Goal: Task Accomplishment & Management: Use online tool/utility

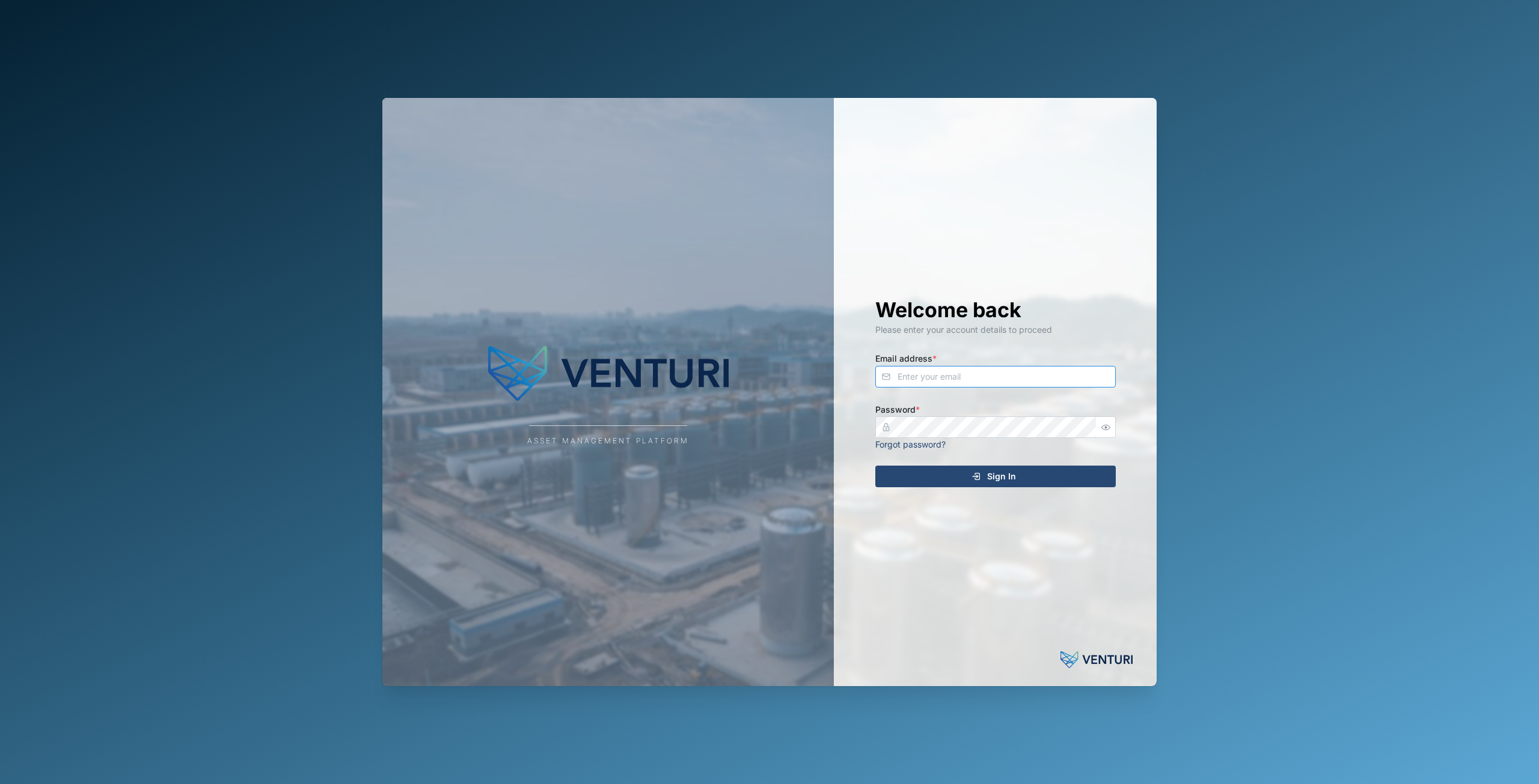
type input "principefernan@gmail.com"
click at [961, 480] on div "Sign In" at bounding box center [993, 477] width 221 height 21
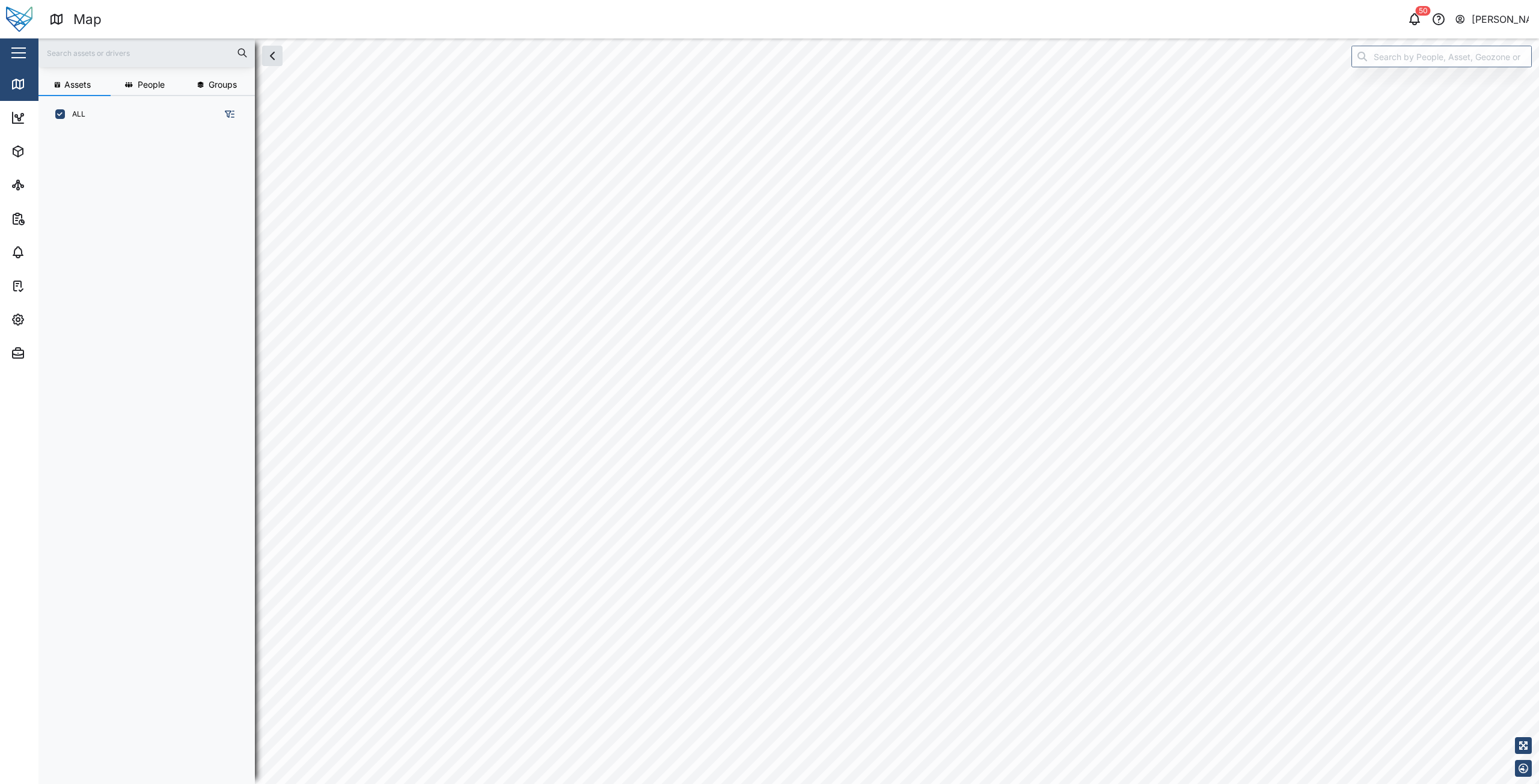
scroll to position [10, 10]
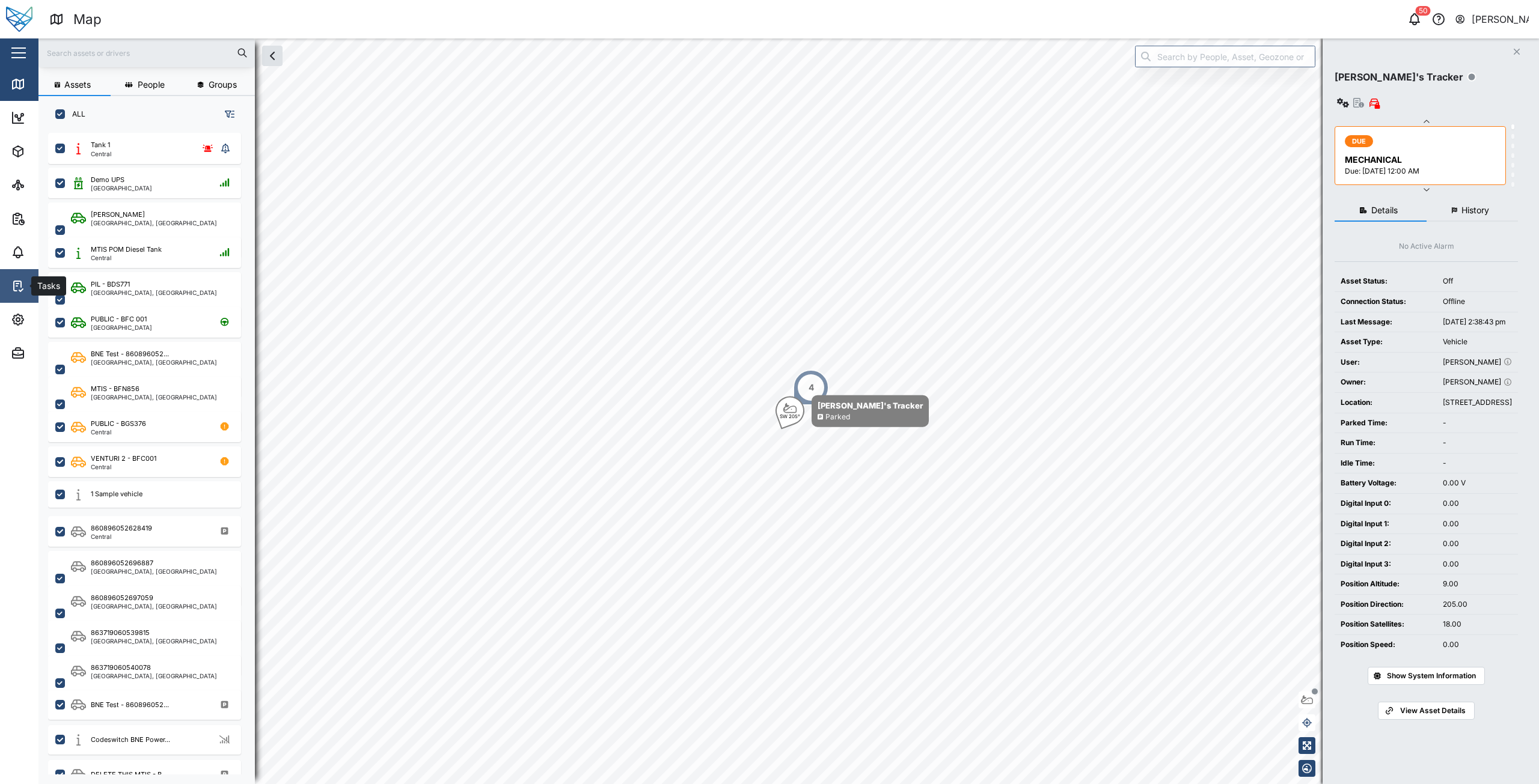
click at [23, 286] on icon at bounding box center [18, 286] width 14 height 14
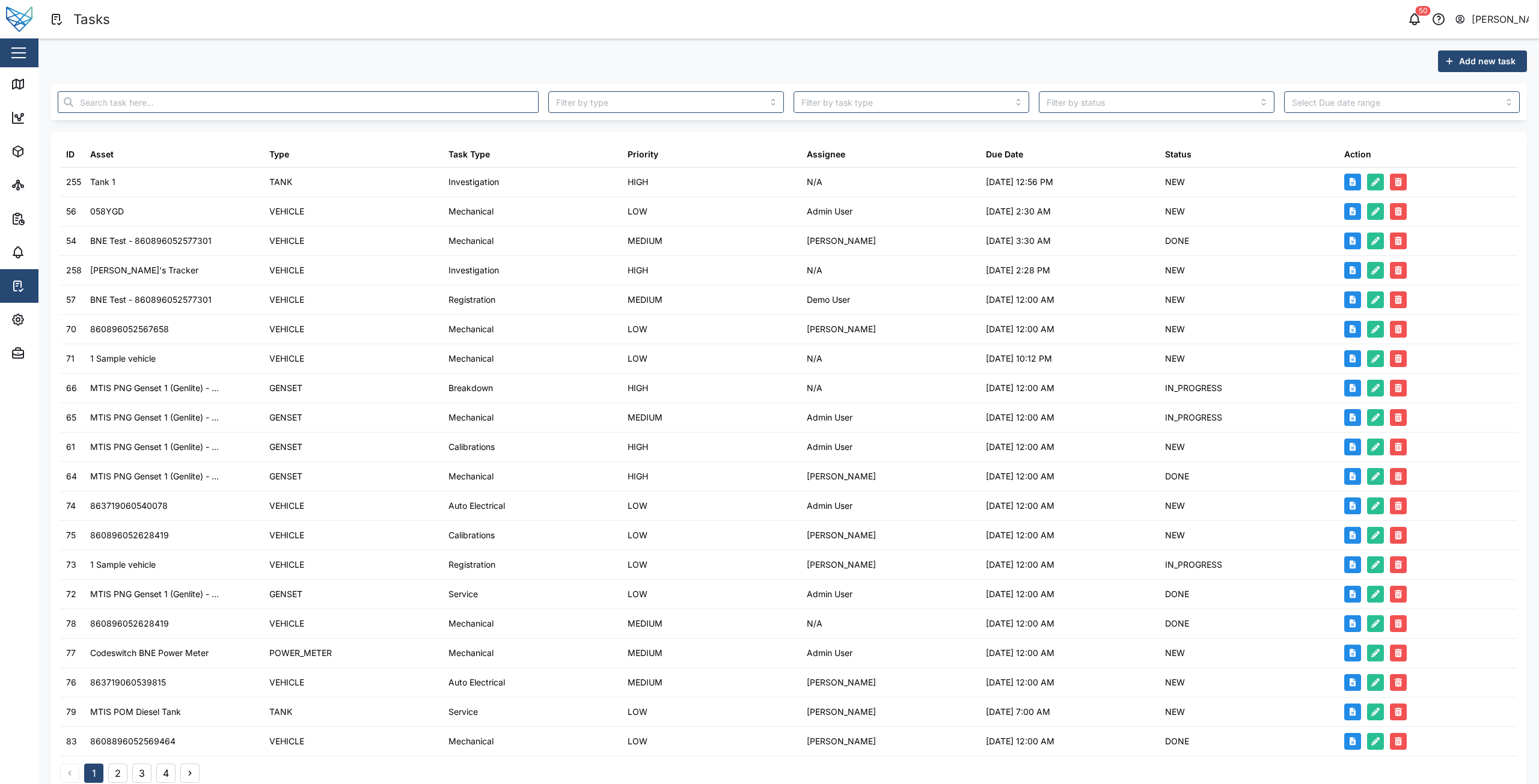
click at [138, 115] on div at bounding box center [298, 101] width 491 height 31
click at [144, 107] on input "text" at bounding box center [298, 102] width 481 height 22
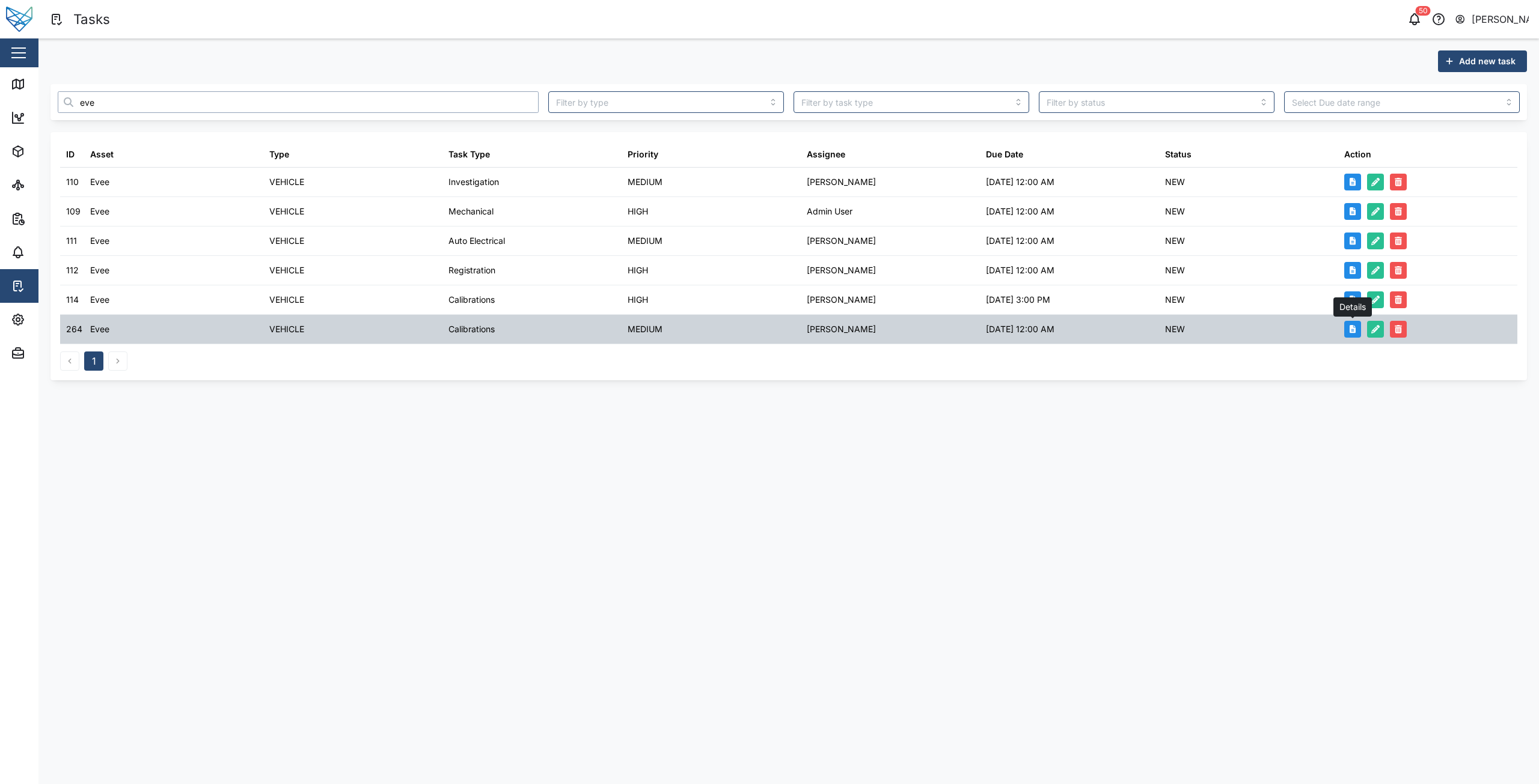
type input "eve"
click at [1355, 333] on button "button" at bounding box center [1352, 329] width 17 height 17
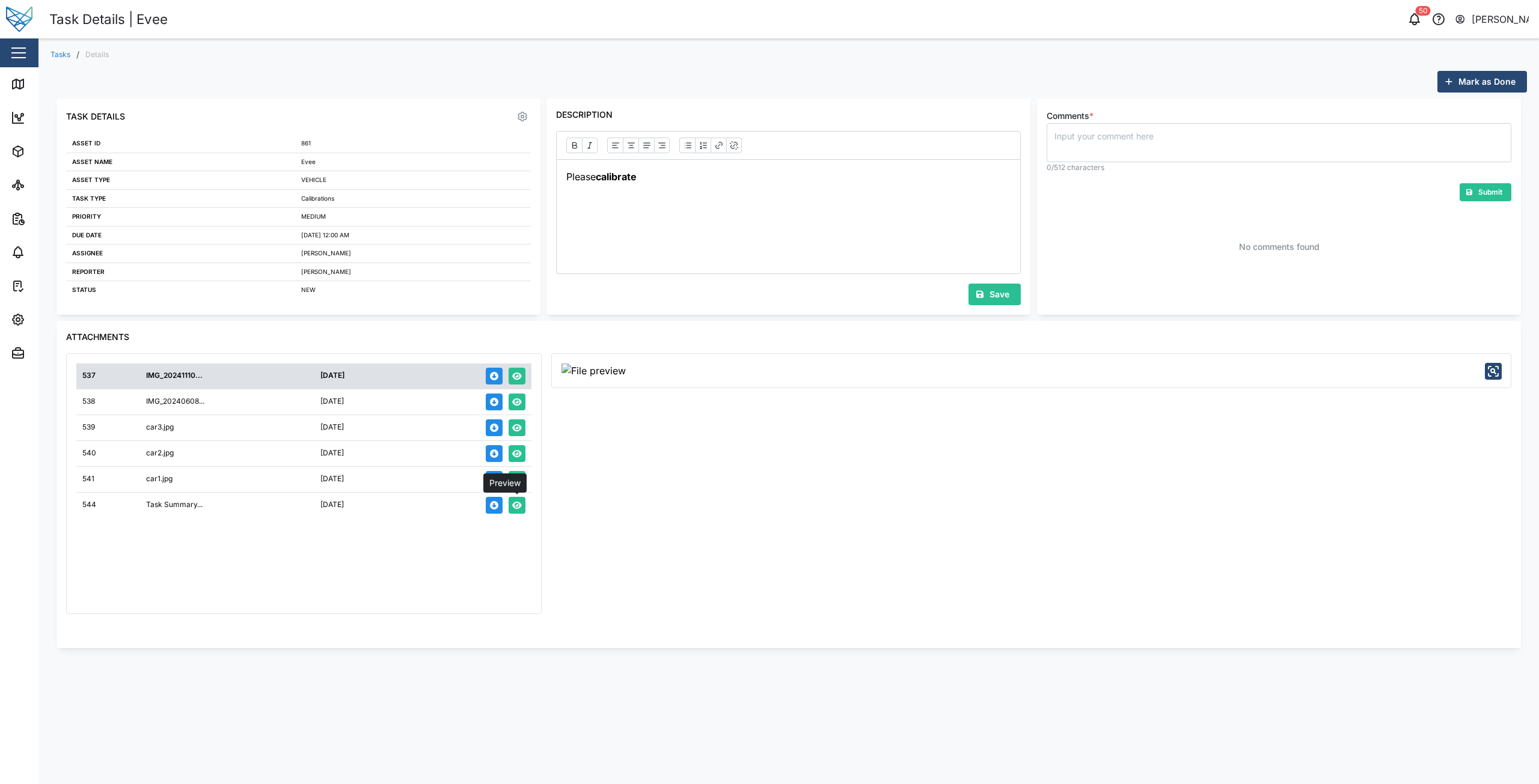
click at [519, 508] on icon "button" at bounding box center [517, 505] width 10 height 9
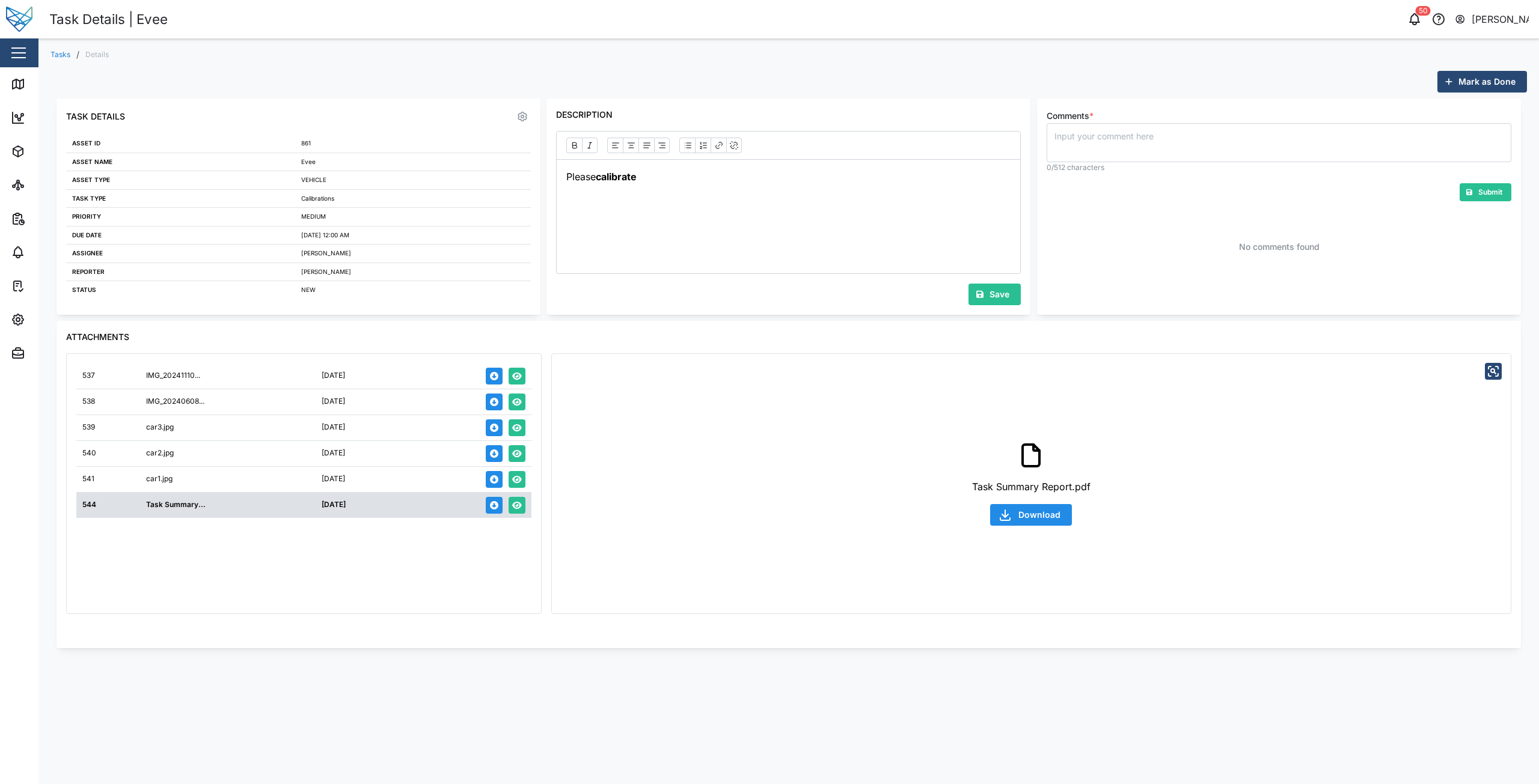
click at [1493, 374] on icon "button" at bounding box center [1493, 372] width 14 height 14
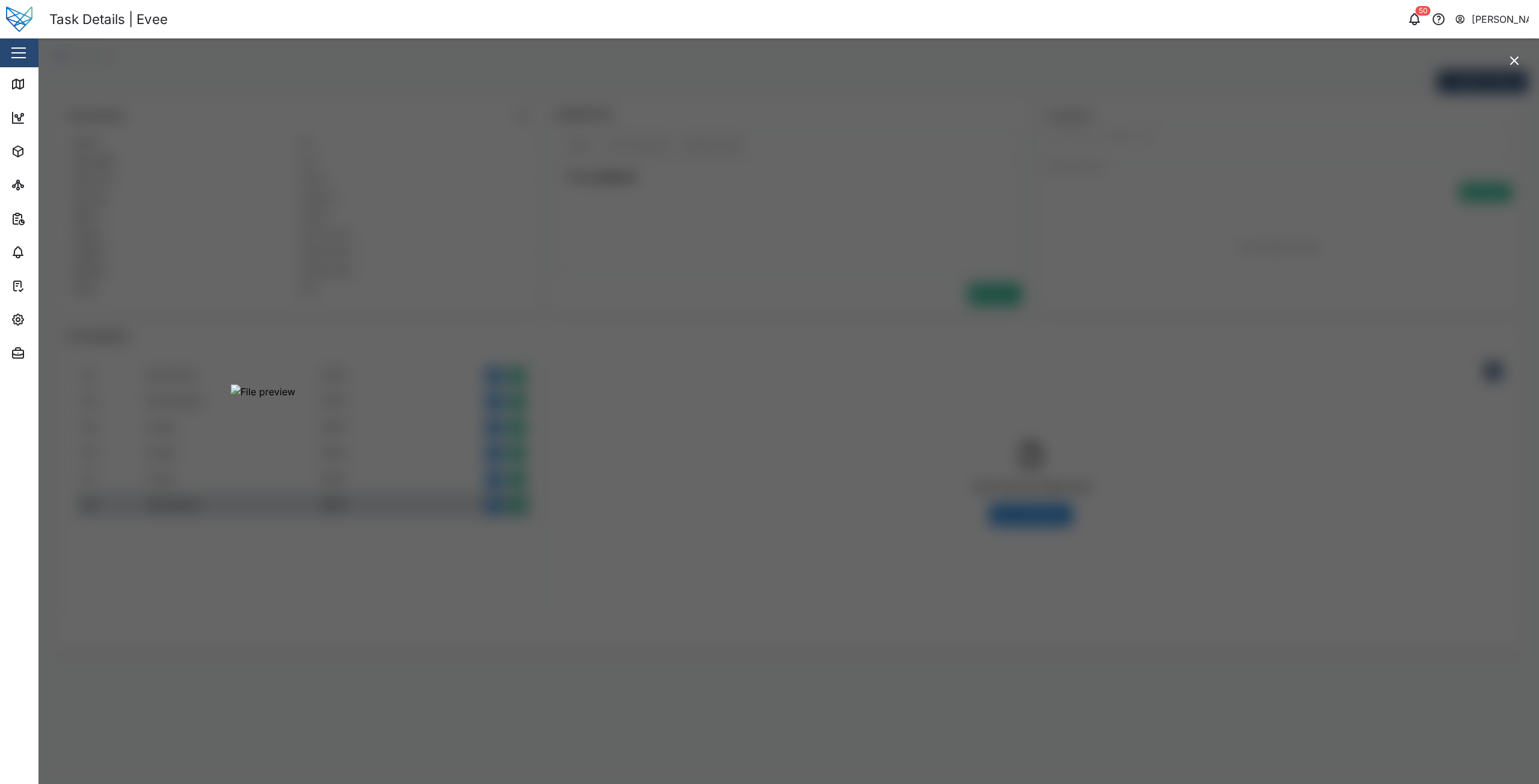
click at [1520, 55] on icon "button" at bounding box center [1514, 61] width 14 height 14
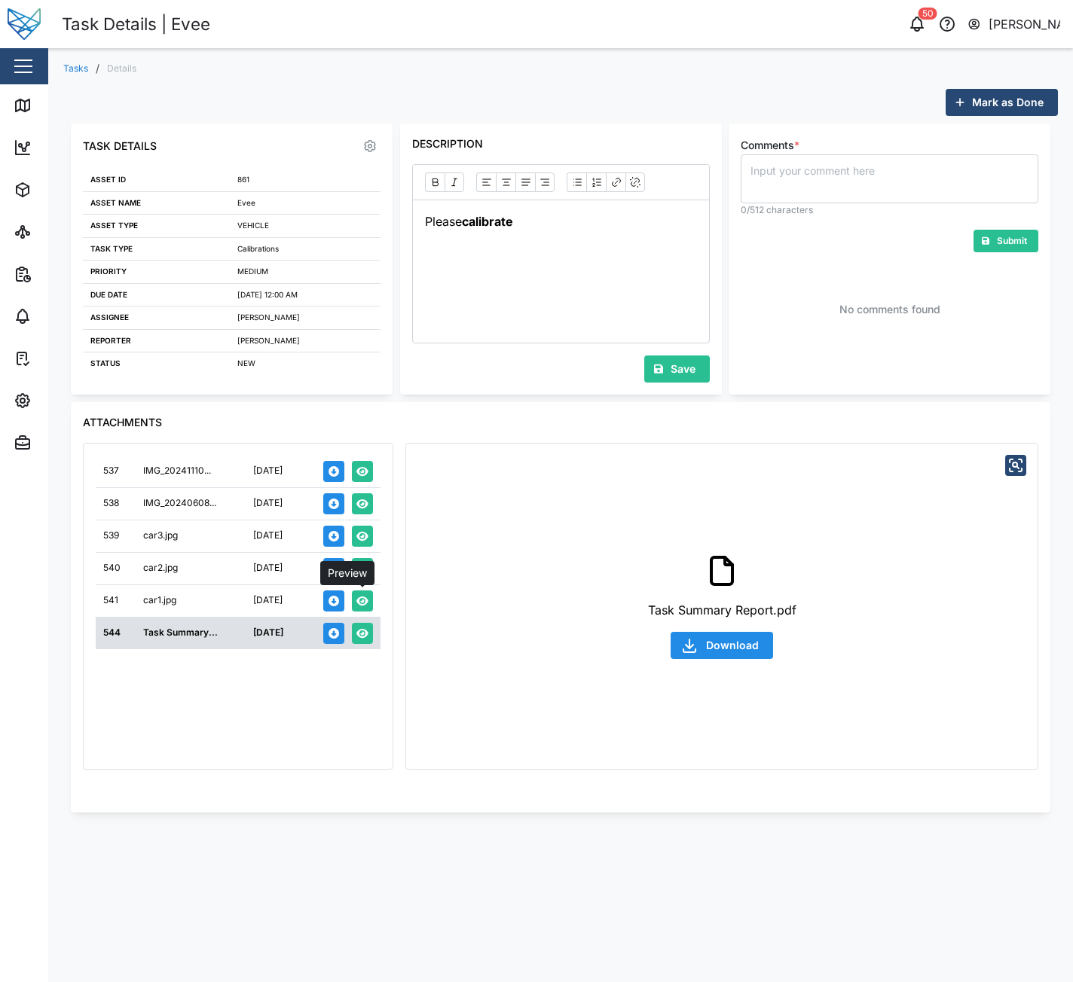
click at [362, 604] on icon "button" at bounding box center [362, 601] width 12 height 11
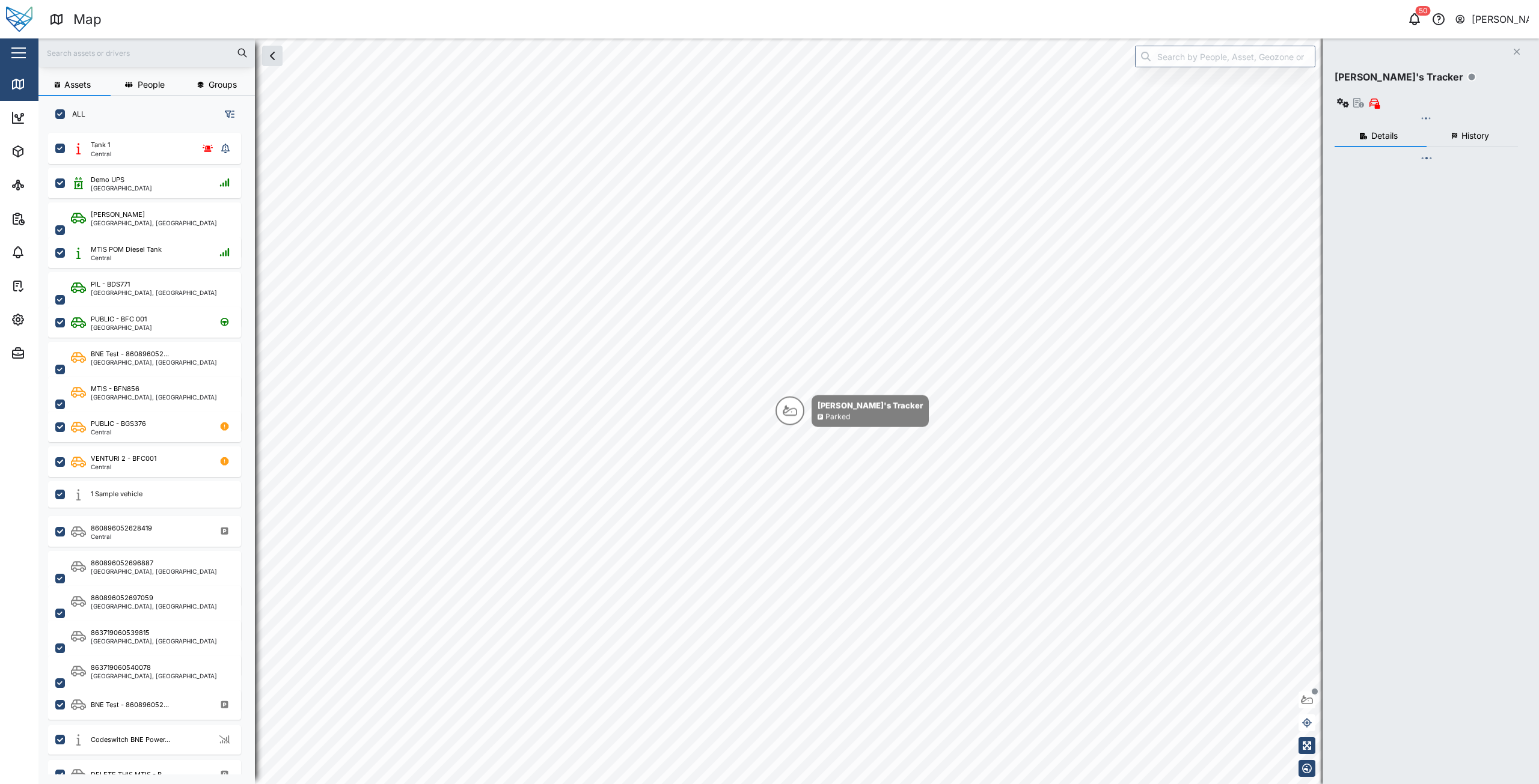
click at [33, 324] on div "Settings" at bounding box center [52, 320] width 42 height 14
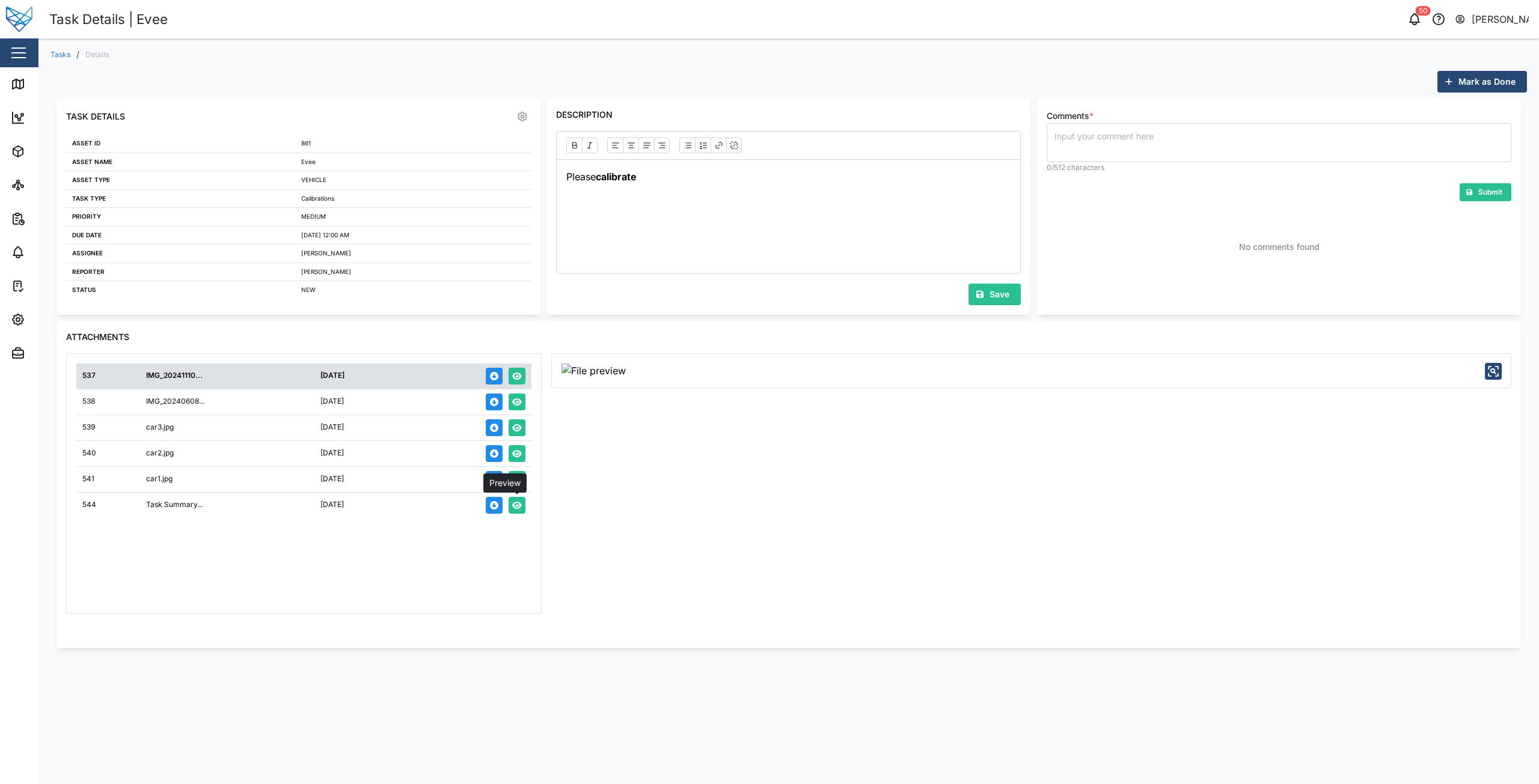
click at [521, 508] on icon "button" at bounding box center [517, 505] width 10 height 9
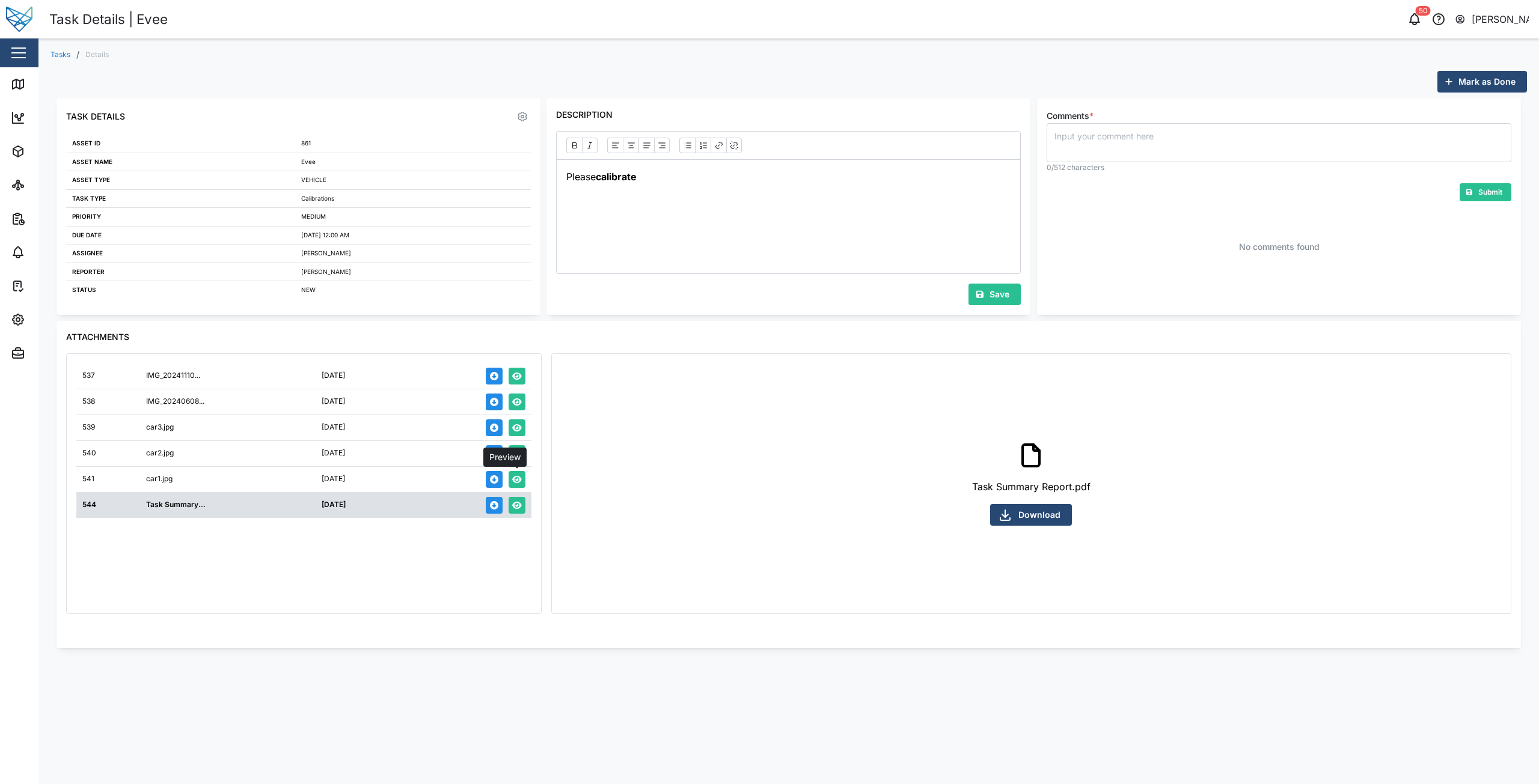
click at [519, 474] on button "button" at bounding box center [516, 479] width 17 height 17
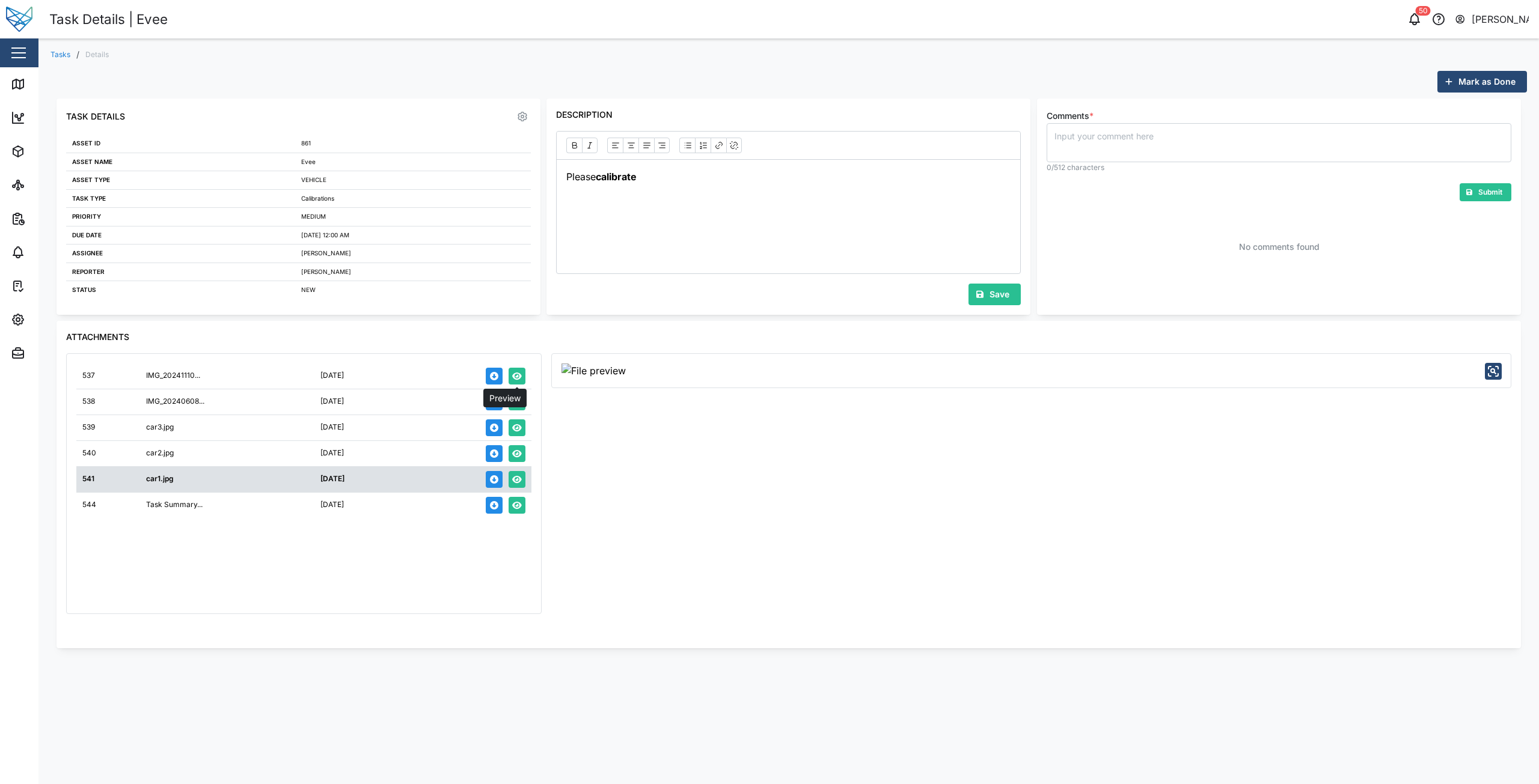
click at [515, 371] on button "button" at bounding box center [516, 376] width 17 height 17
